Goal: Transaction & Acquisition: Purchase product/service

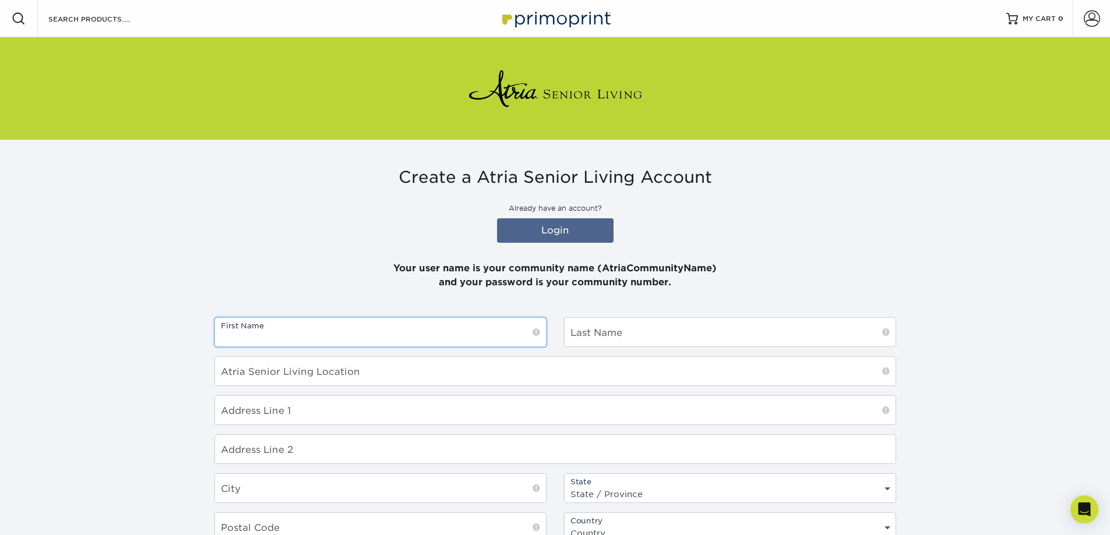
click at [398, 335] on input "text" at bounding box center [380, 332] width 331 height 29
click at [805, 223] on div "Create a Atria Senior Living Account Already have an account? Login Your user n…" at bounding box center [555, 229] width 682 height 122
click at [540, 226] on link "Login" at bounding box center [555, 230] width 117 height 24
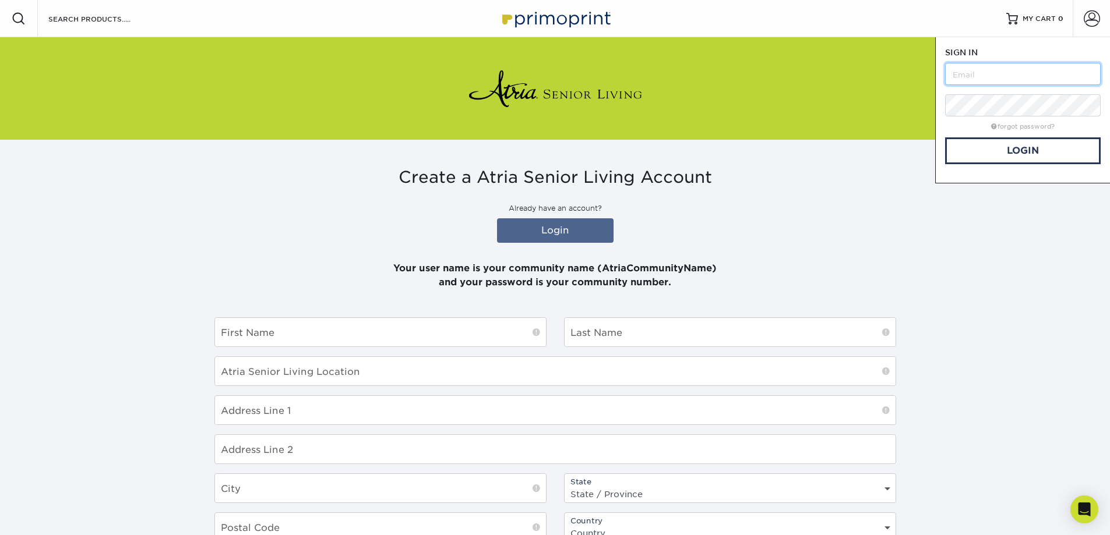
click at [1010, 69] on input "text" at bounding box center [1023, 74] width 156 height 22
type input "AtriaGoldenCreek"
click at [1042, 149] on link "Login" at bounding box center [1023, 150] width 156 height 27
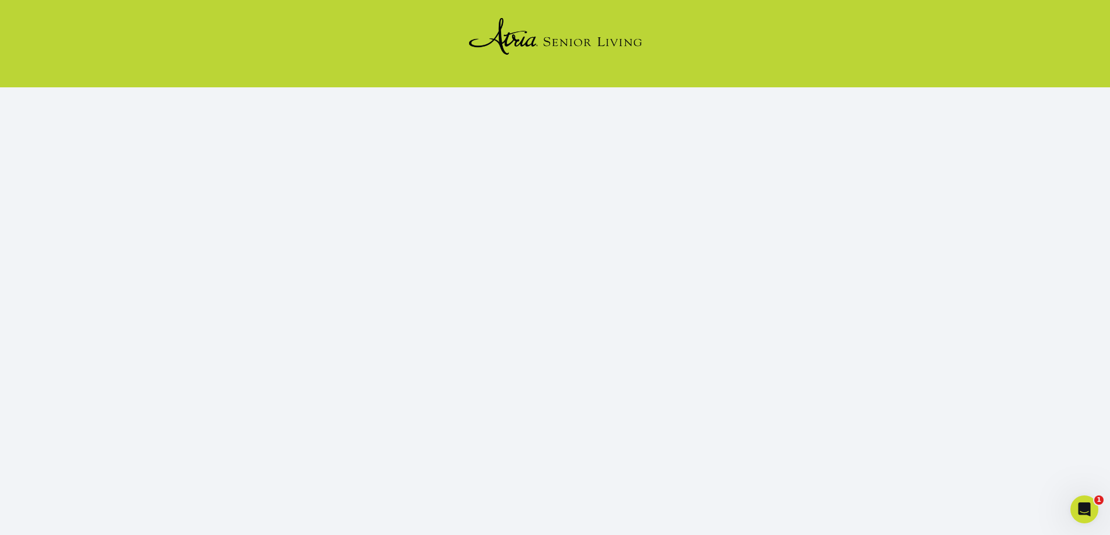
scroll to position [122, 0]
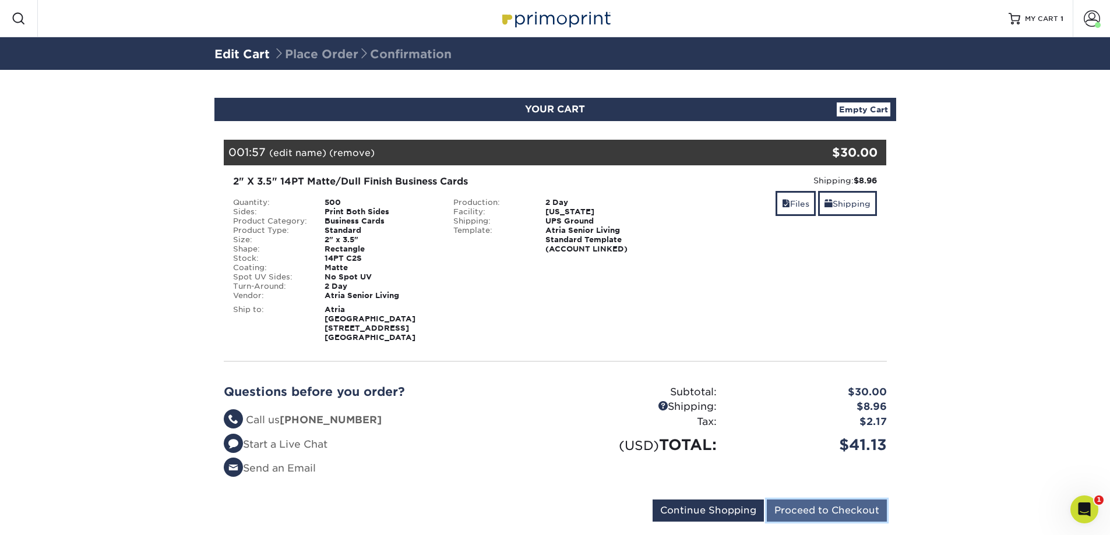
click at [811, 501] on input "Proceed to Checkout" at bounding box center [827, 511] width 120 height 22
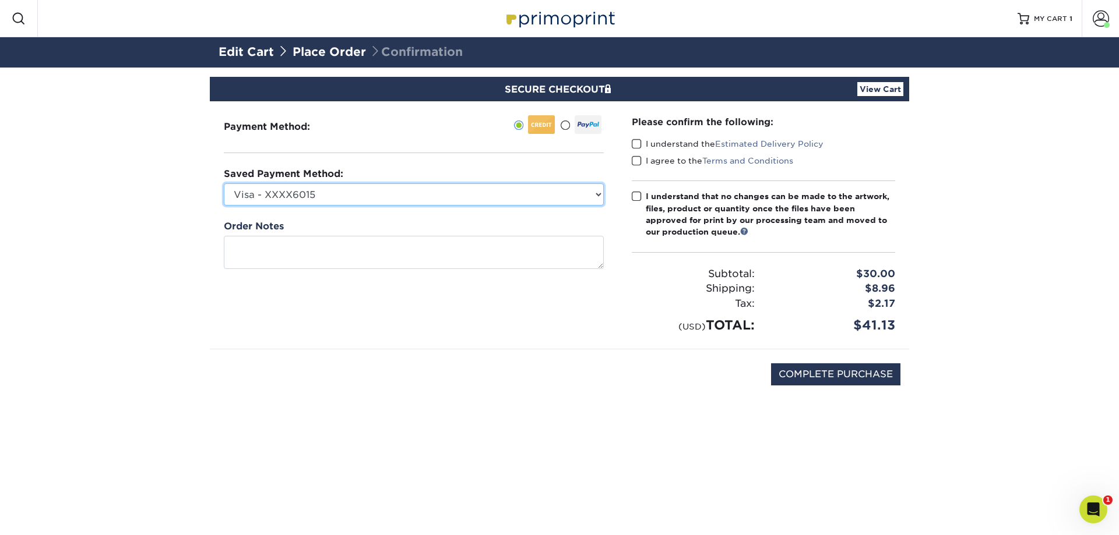
click at [581, 192] on select "Visa - XXXX6015 Visa - XXXX6015 Visa - XXXX4986 Visa - XXXX2105 Visa - XXXX7755…" at bounding box center [414, 195] width 380 height 22
select select "72537"
click at [224, 184] on select "Visa - XXXX6015 Visa - XXXX6015 Visa - XXXX4986 Visa - XXXX2105 Visa - XXXX7755…" at bounding box center [414, 195] width 380 height 22
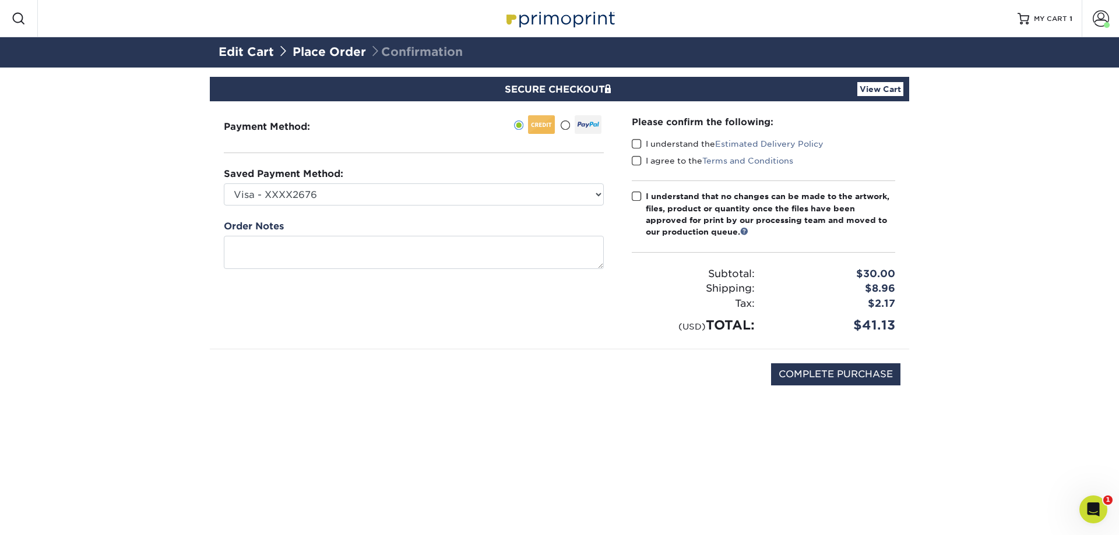
click at [637, 140] on span at bounding box center [637, 144] width 10 height 11
click at [0, 0] on input "I understand the Estimated Delivery Policy" at bounding box center [0, 0] width 0 height 0
click at [634, 161] on span at bounding box center [637, 161] width 10 height 11
click at [0, 0] on input "I agree to the Terms and Conditions" at bounding box center [0, 0] width 0 height 0
click at [639, 196] on span at bounding box center [637, 196] width 10 height 11
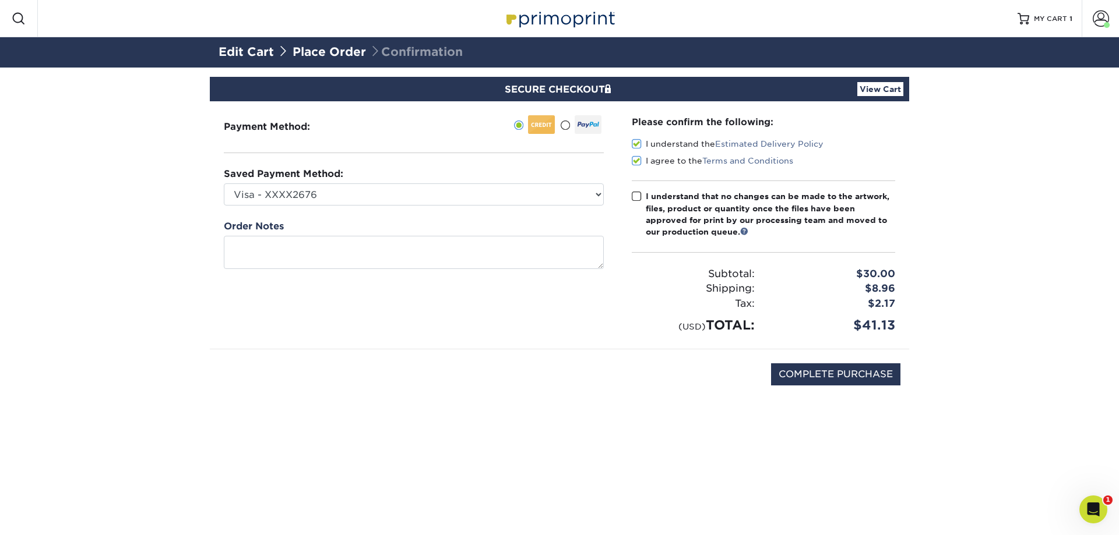
click at [0, 0] on input "I understand that no changes can be made to the artwork, files, product or quan…" at bounding box center [0, 0] width 0 height 0
click at [870, 372] on input "COMPLETE PURCHASE" at bounding box center [835, 375] width 129 height 22
type input "PROCESSING, PLEASE WAIT..."
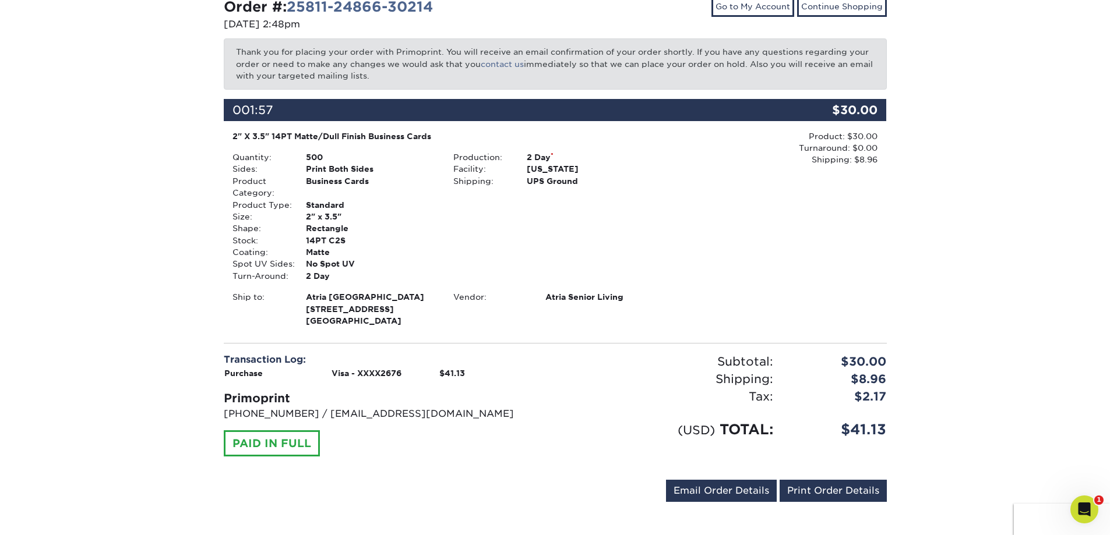
scroll to position [143, 0]
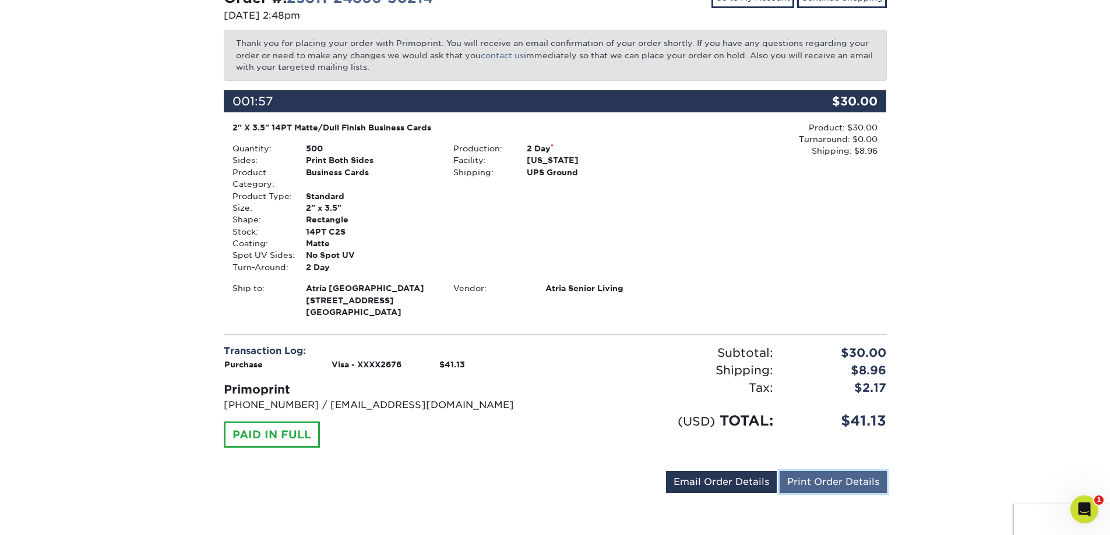
click at [828, 485] on link "Print Order Details" at bounding box center [833, 482] width 107 height 22
